Goal: Find specific page/section: Find specific page/section

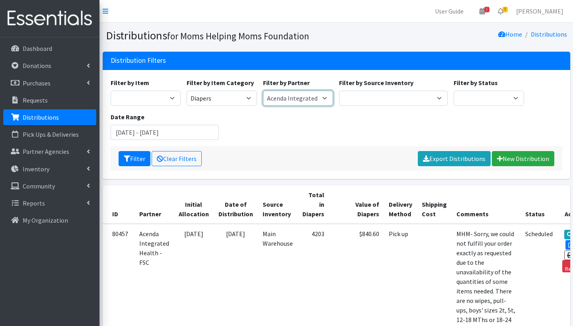
select select "5883"
click at [142, 156] on button "Filter" at bounding box center [135, 158] width 32 height 15
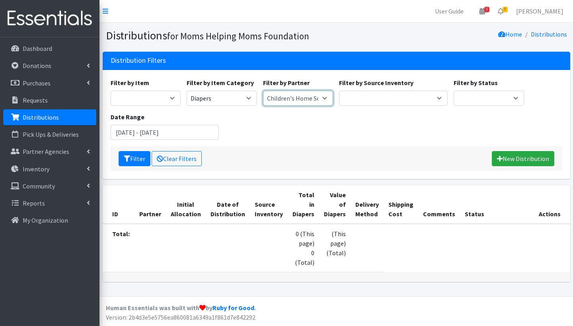
select select "1709"
click at [129, 159] on icon "submit" at bounding box center [127, 159] width 6 height 6
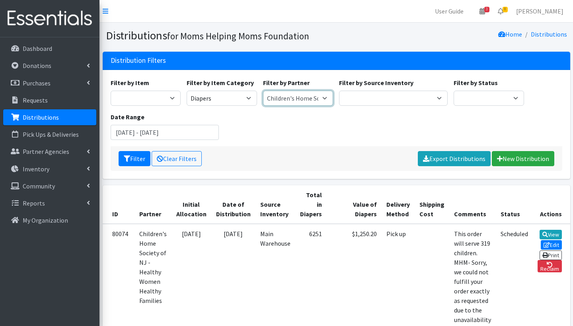
select select "4508"
click at [124, 159] on icon "submit" at bounding box center [127, 159] width 6 height 6
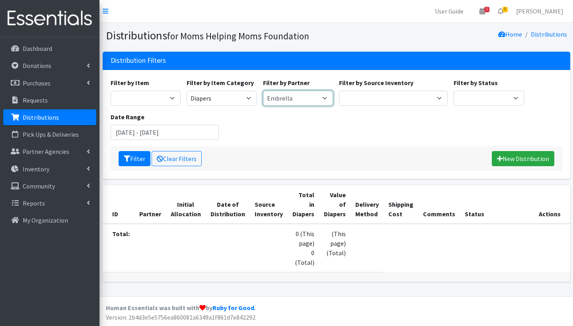
select select "1708"
click at [141, 160] on button "Filter" at bounding box center [135, 158] width 32 height 15
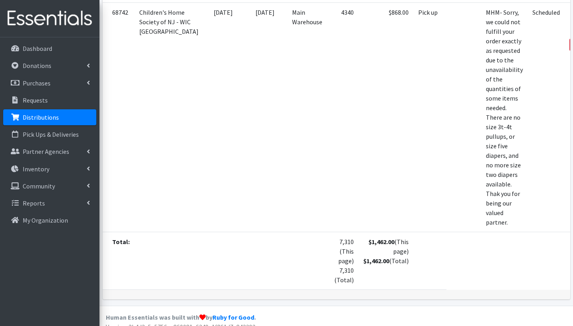
scroll to position [451, 0]
